Goal: Task Accomplishment & Management: Use online tool/utility

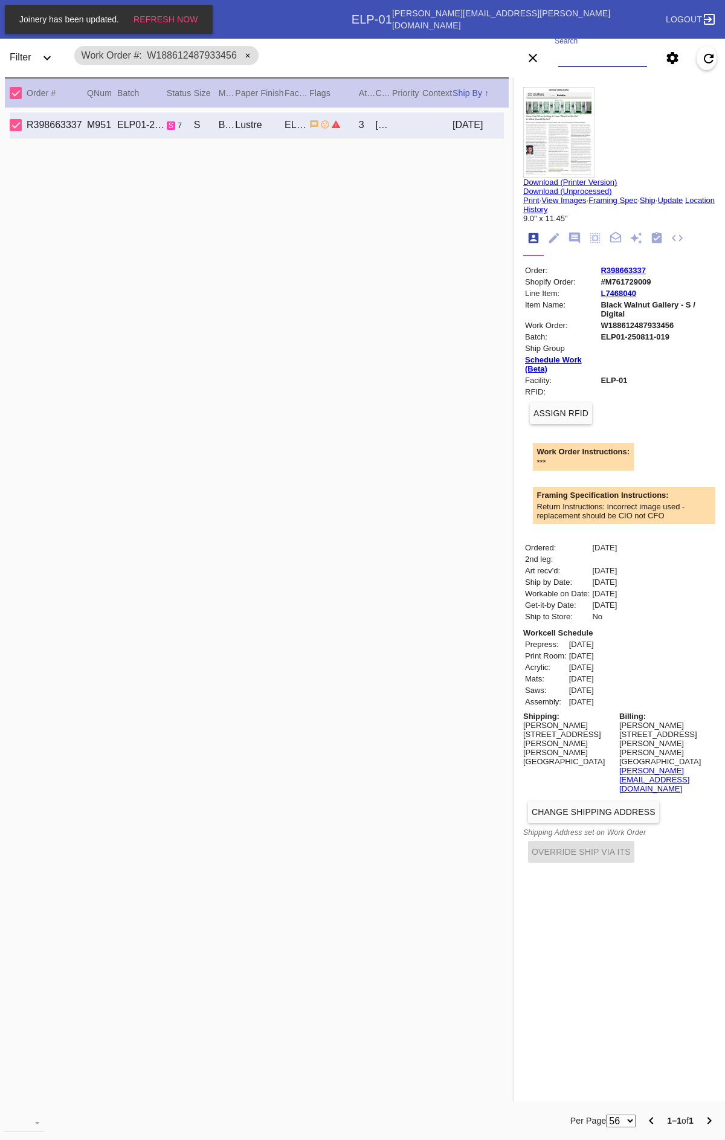
scroll to position [0, 2]
type input "W184329368446952"
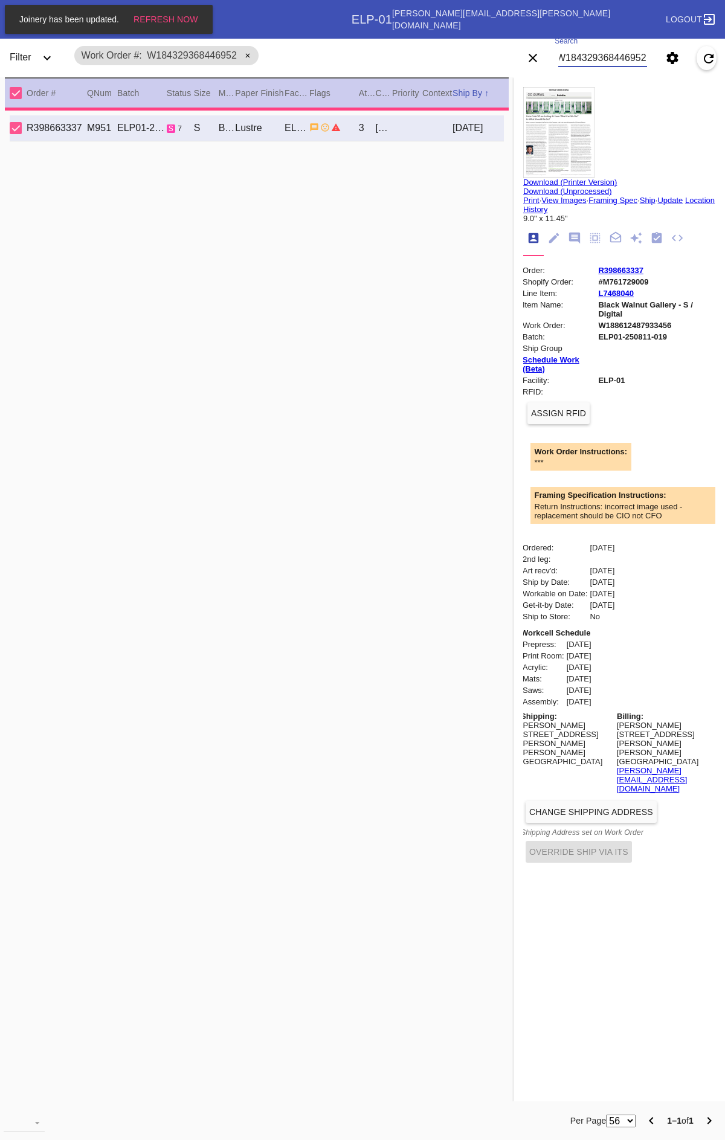
type input "3.0"
type input "12.75"
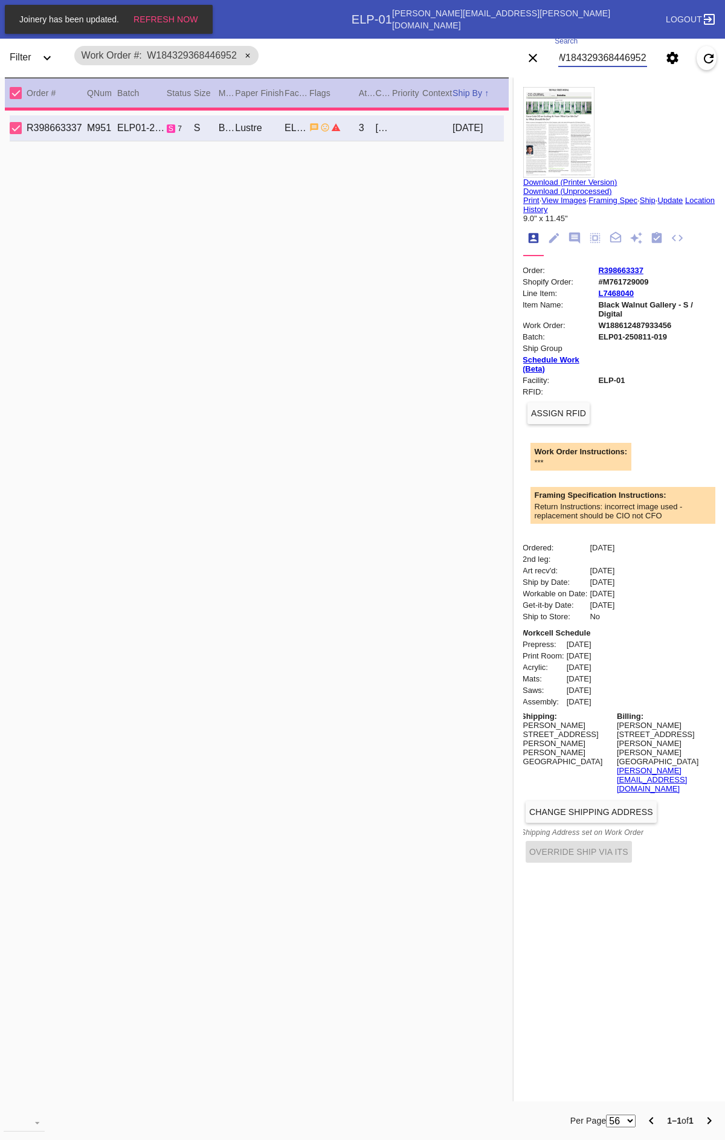
type input "17.375"
type input "[DATE]"
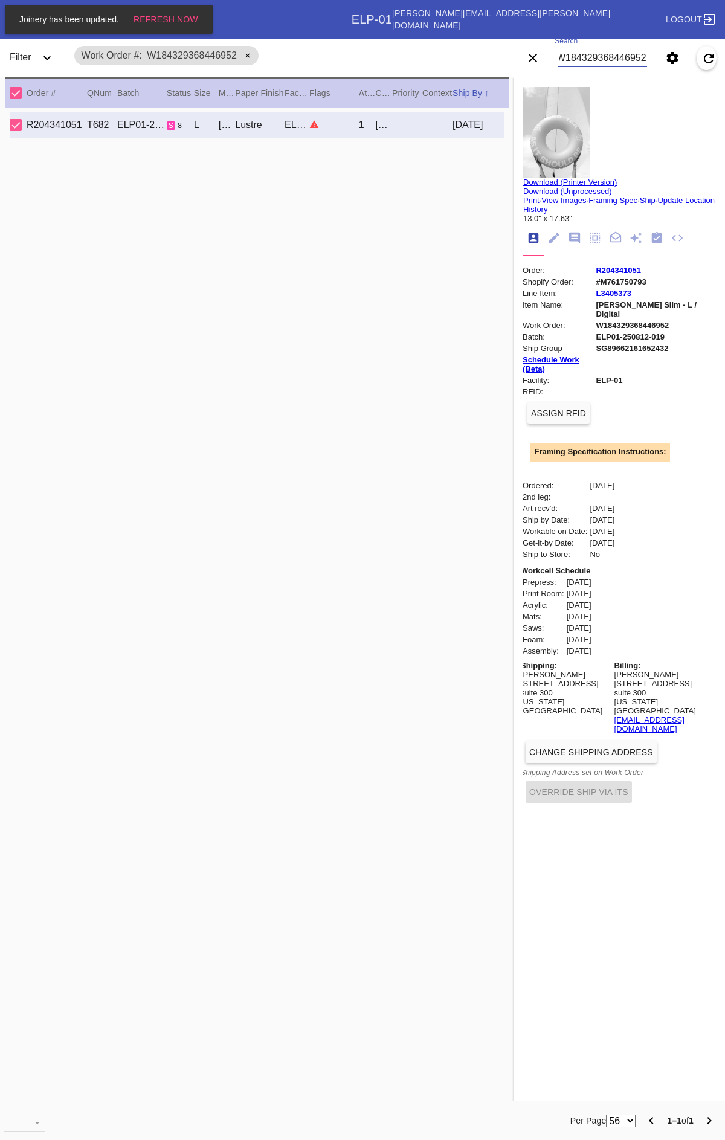
click at [523, 199] on link "Print" at bounding box center [531, 200] width 16 height 9
click at [590, 182] on link "Download (Printer Version)" at bounding box center [570, 182] width 94 height 9
click at [551, 196] on link "View Images" at bounding box center [563, 200] width 45 height 9
click at [657, 205] on link "Update" at bounding box center [669, 200] width 25 height 9
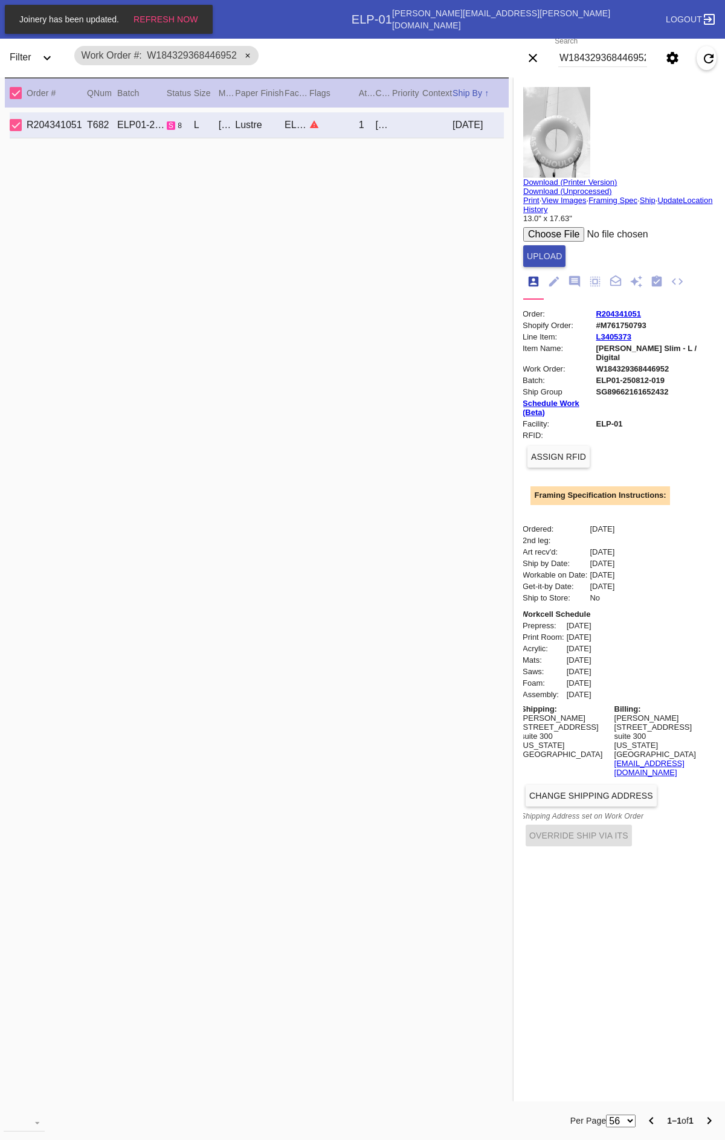
click at [540, 180] on link "Download (Printer Version)" at bounding box center [570, 182] width 94 height 9
click at [589, 205] on link "Framing Spec" at bounding box center [613, 200] width 49 height 9
